Goal: Information Seeking & Learning: Learn about a topic

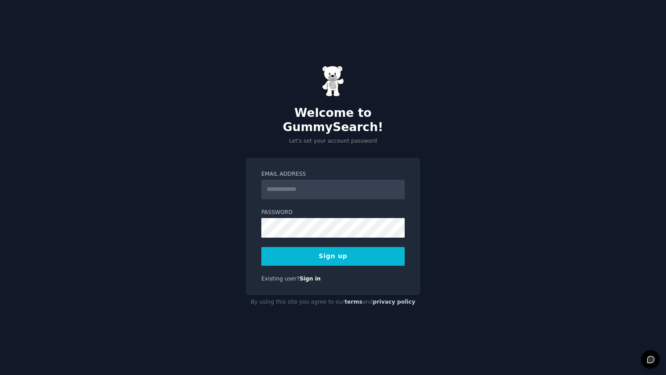
click at [329, 183] on input "Email Address" at bounding box center [332, 189] width 143 height 20
type input "**********"
click at [373, 250] on button "Sign up" at bounding box center [332, 256] width 143 height 19
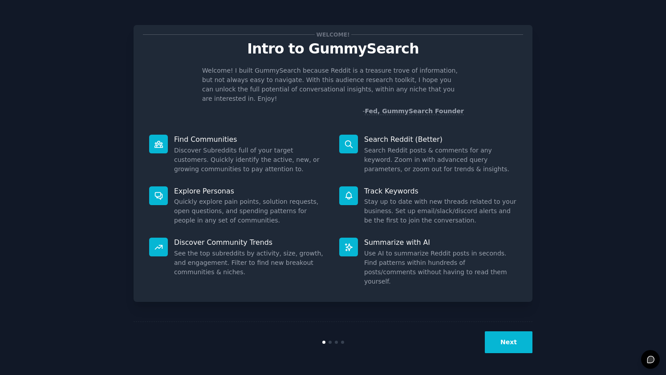
click at [503, 335] on button "Next" at bounding box center [509, 342] width 48 height 22
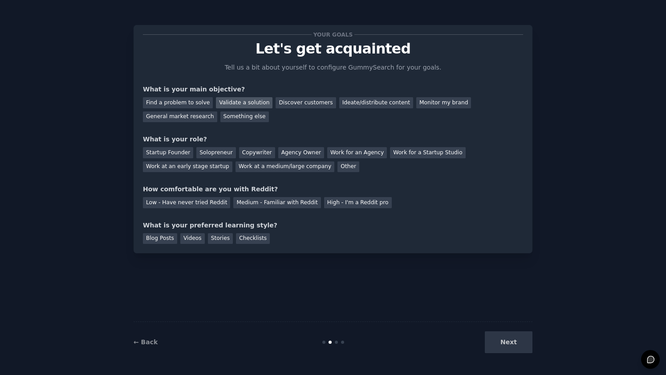
click at [228, 98] on div "Validate a solution" at bounding box center [244, 102] width 57 height 11
click at [292, 99] on div "Discover customers" at bounding box center [306, 102] width 60 height 11
click at [244, 100] on div "Validate a solution" at bounding box center [244, 102] width 57 height 11
click at [181, 151] on div "Startup Founder" at bounding box center [168, 152] width 50 height 11
click at [299, 204] on div "Medium - Familiar with Reddit" at bounding box center [276, 202] width 87 height 11
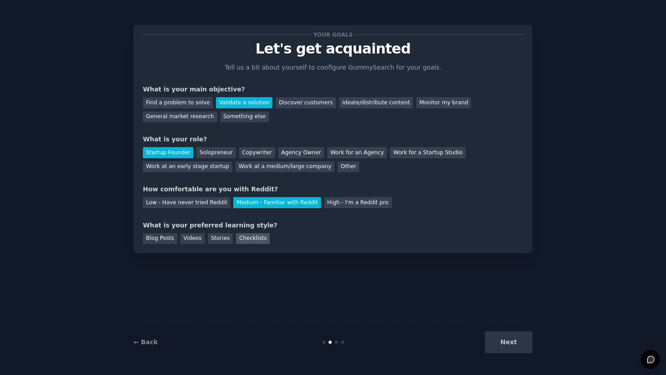
click at [249, 239] on div "Checklists" at bounding box center [253, 238] width 34 height 11
click at [191, 245] on div "Your goals Let's get acquainted Tell us a bit about yourself to configure Gummy…" at bounding box center [333, 139] width 399 height 228
click at [195, 237] on div "Videos" at bounding box center [192, 238] width 24 height 11
click at [224, 238] on div "Stories" at bounding box center [220, 238] width 25 height 11
click at [519, 337] on button "Next" at bounding box center [509, 342] width 48 height 22
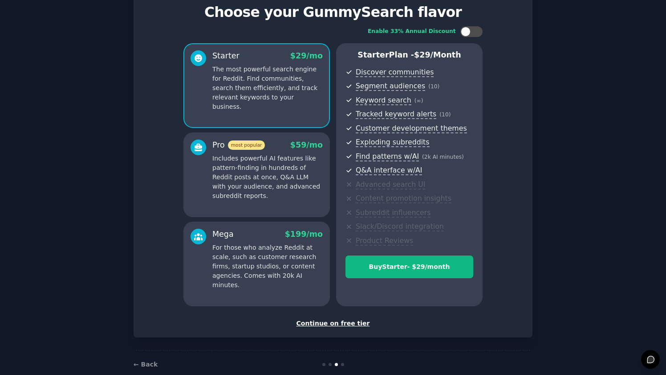
scroll to position [44, 0]
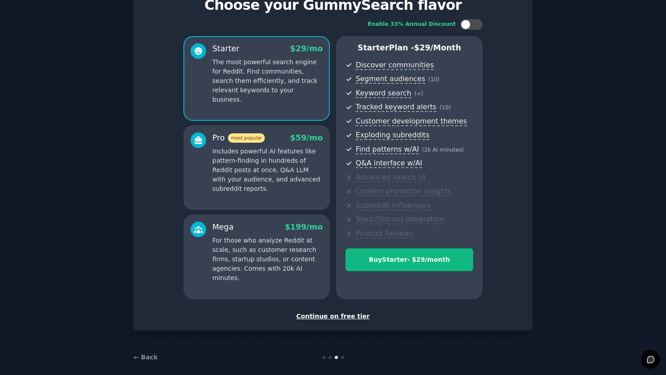
click at [343, 317] on div "Continue on free tier" at bounding box center [333, 315] width 380 height 9
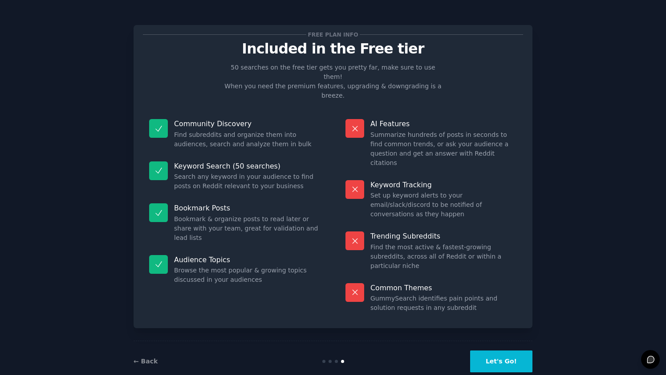
click at [507, 350] on button "Let's Go!" at bounding box center [501, 361] width 62 height 22
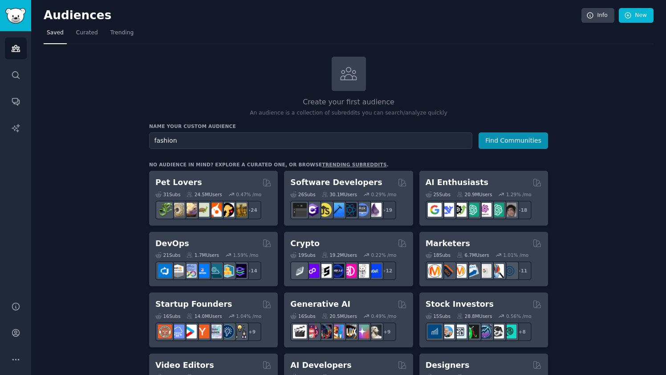
click at [479, 132] on button "Find Communities" at bounding box center [513, 140] width 69 height 16
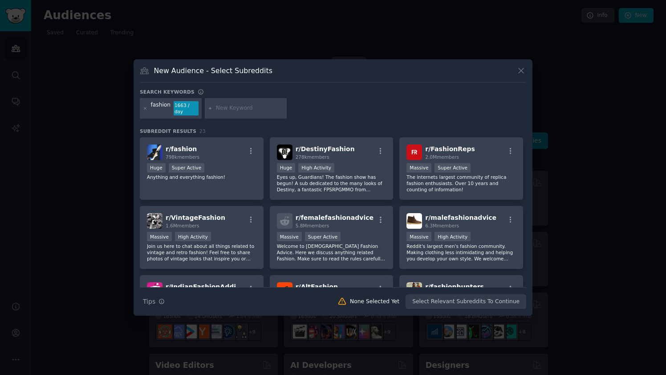
click at [523, 67] on icon at bounding box center [521, 70] width 9 height 9
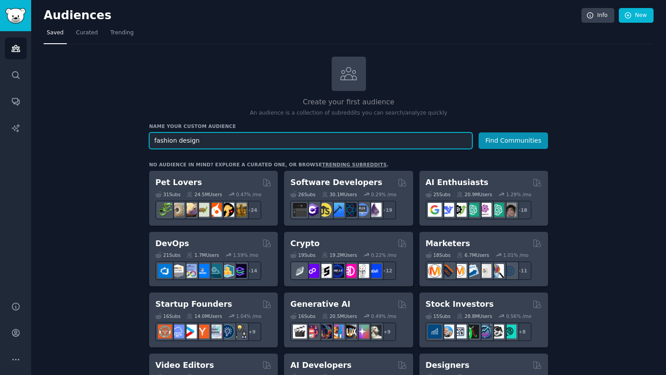
type input "fashion design"
click at [479, 132] on button "Find Communities" at bounding box center [513, 140] width 69 height 16
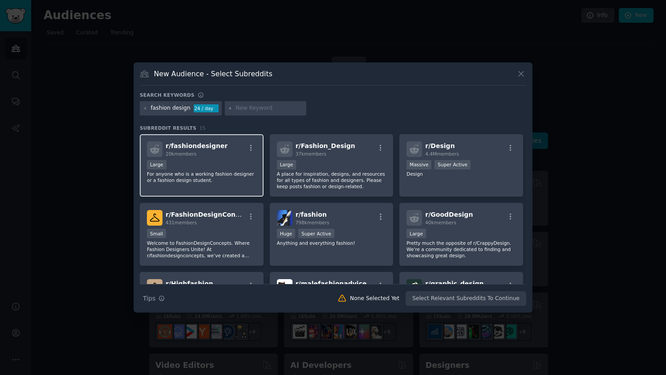
click at [238, 159] on div "r/ fashiondesigner 20k members Large For anyone who is a working fashion design…" at bounding box center [202, 165] width 124 height 63
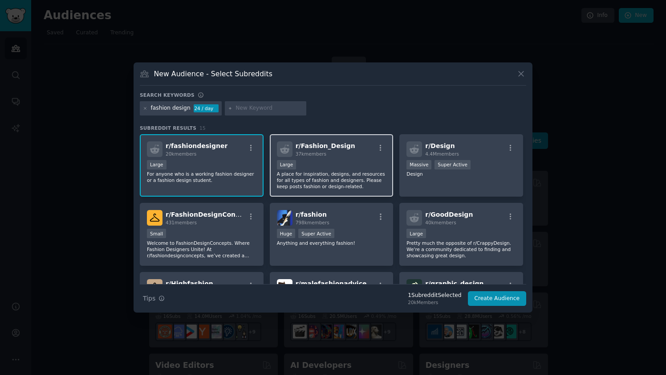
click at [358, 150] on div "r/ Fashion_Design 37k members" at bounding box center [332, 149] width 110 height 16
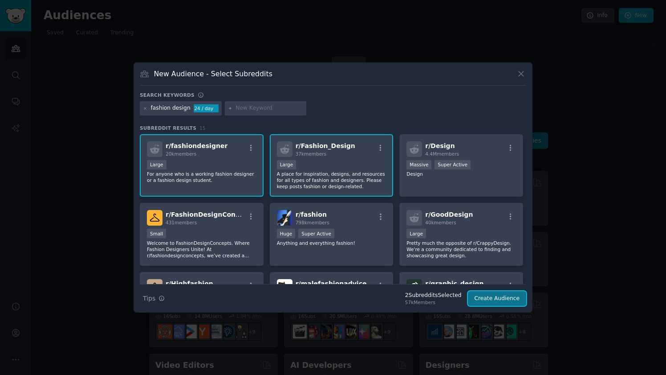
click at [510, 301] on button "Create Audience" at bounding box center [497, 298] width 59 height 15
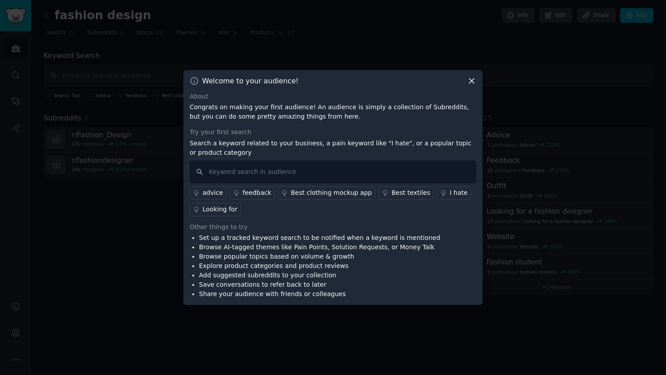
click at [472, 80] on icon at bounding box center [471, 80] width 9 height 9
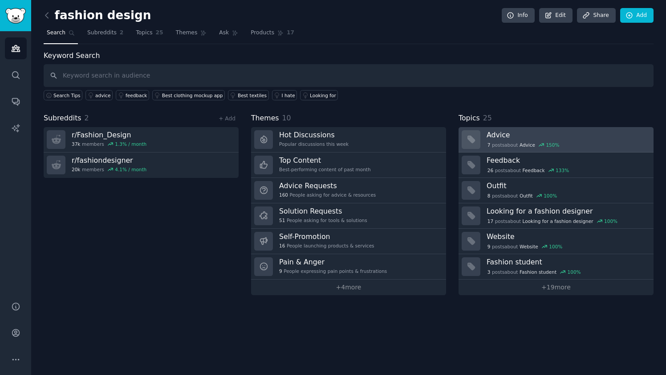
click at [517, 141] on div "7 post s about Advice 150 %" at bounding box center [523, 145] width 73 height 8
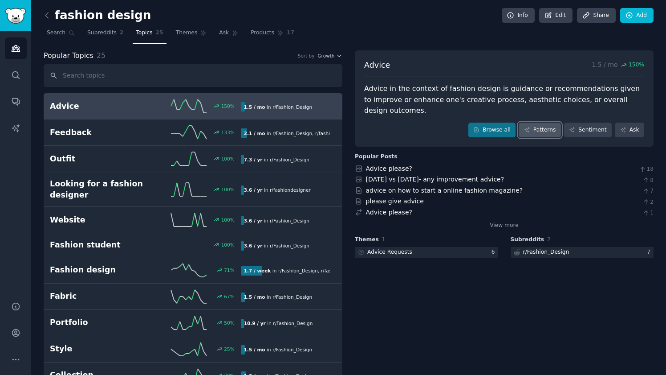
click at [535, 130] on link "Patterns" at bounding box center [540, 129] width 42 height 15
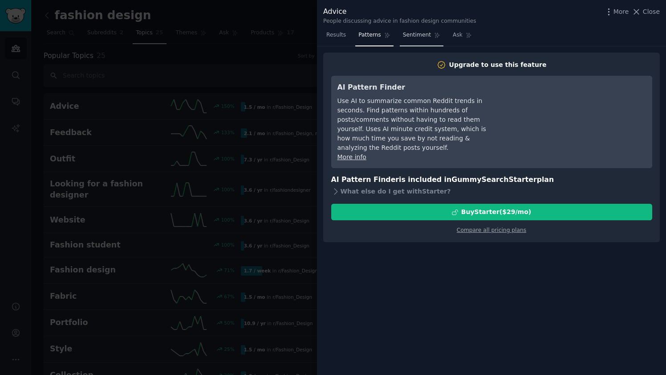
click at [419, 32] on span "Sentiment" at bounding box center [417, 35] width 28 height 8
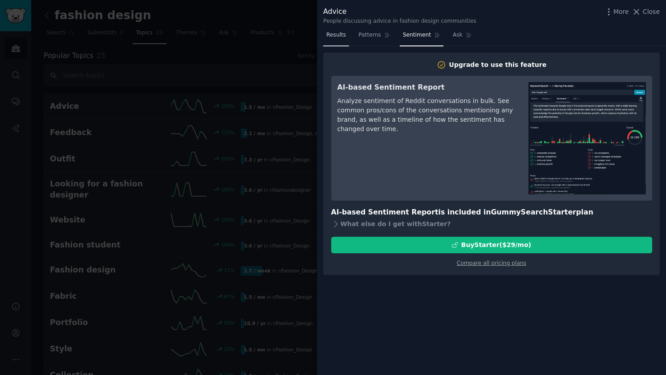
click at [341, 37] on span "Results" at bounding box center [336, 35] width 20 height 8
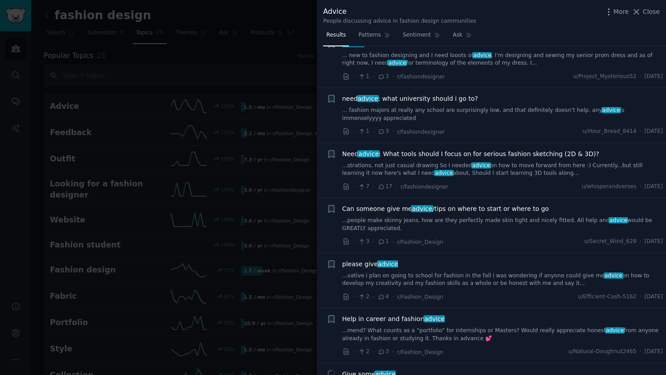
scroll to position [175, 0]
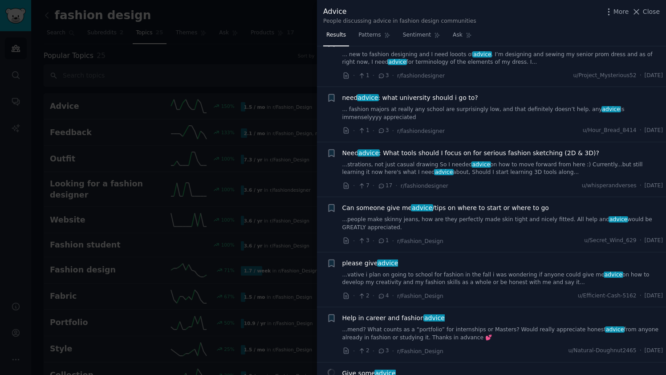
click at [240, 139] on div at bounding box center [333, 187] width 666 height 375
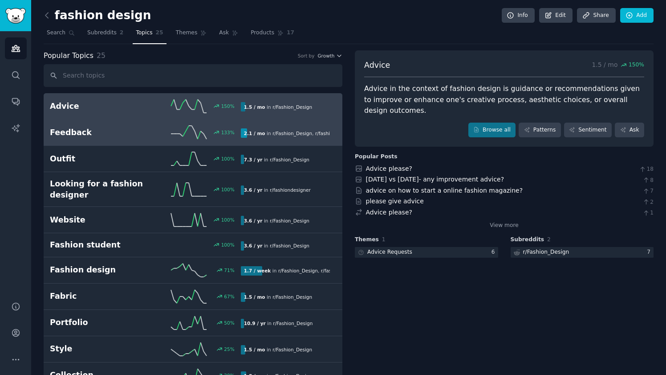
click at [107, 127] on h2 "Feedback" at bounding box center [97, 132] width 95 height 11
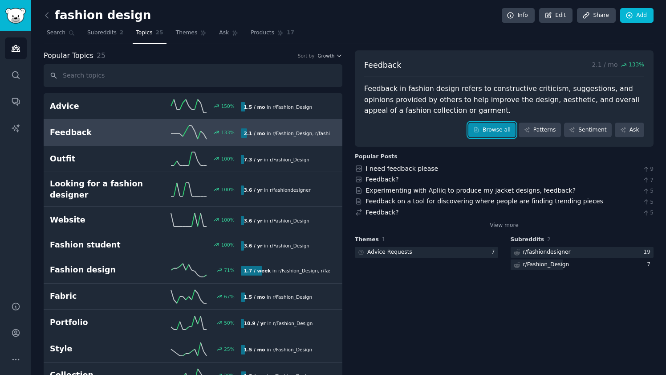
click at [473, 130] on link "Browse all" at bounding box center [493, 129] width 48 height 15
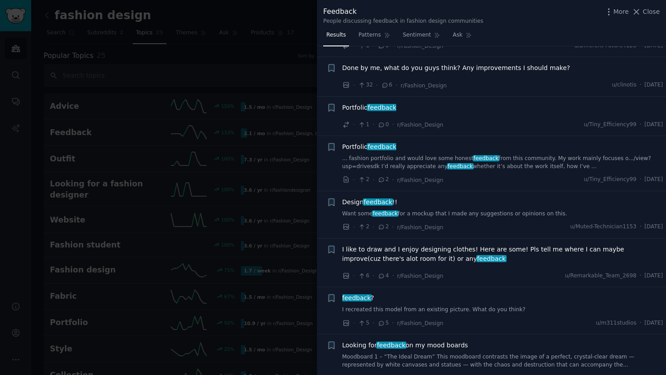
scroll to position [241, 0]
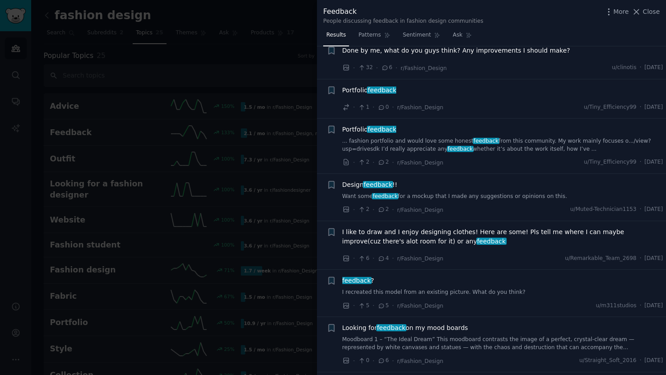
click at [243, 176] on div at bounding box center [333, 187] width 666 height 375
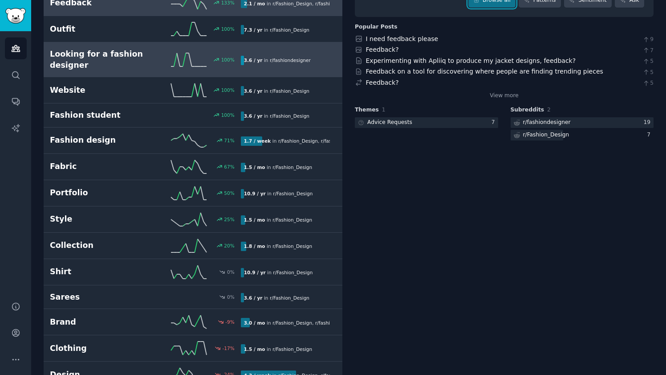
scroll to position [168, 0]
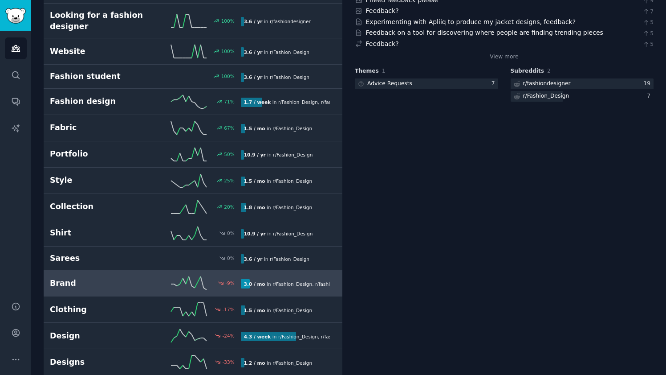
click at [116, 271] on link "Brand -9 % 3.0 / mo in r/ Fashion_Design , r/ fashiondesigner" at bounding box center [193, 283] width 299 height 26
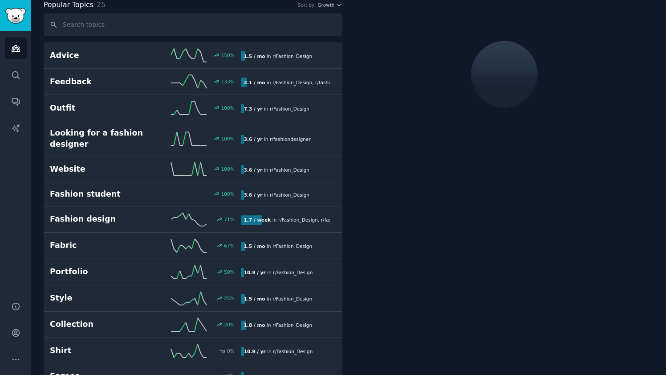
scroll to position [50, 0]
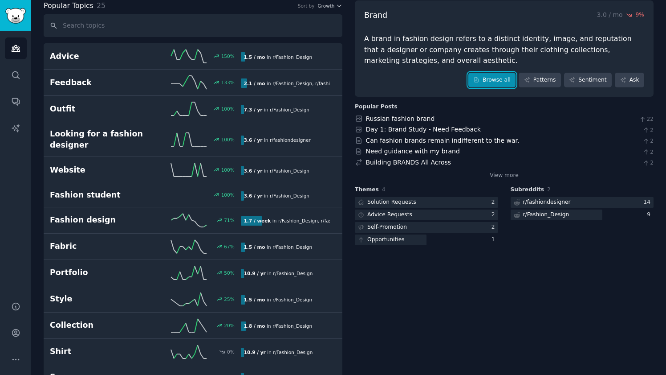
click at [494, 82] on link "Browse all" at bounding box center [493, 80] width 48 height 15
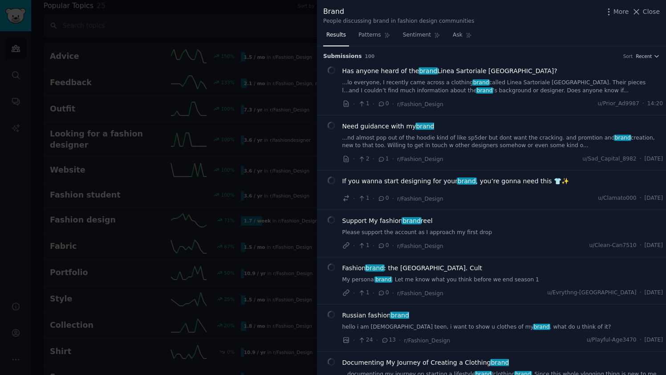
click at [480, 140] on link "...nd almost pop out of the hoodie kind of like sp5der but dont want the cracki…" at bounding box center [502, 142] width 321 height 16
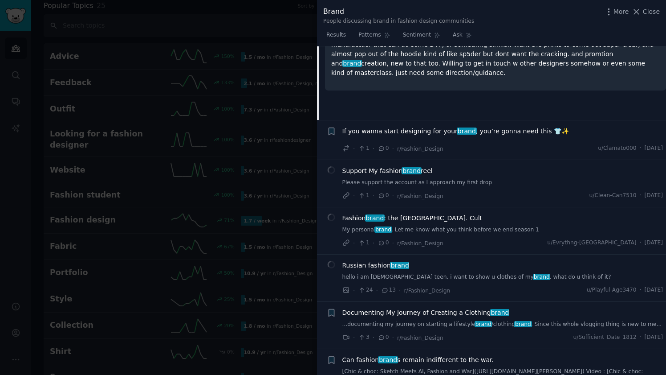
scroll to position [192, 0]
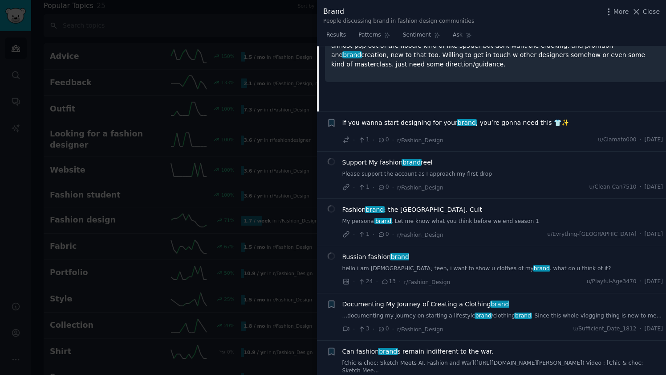
click at [239, 174] on div at bounding box center [333, 187] width 666 height 375
